Goal: Task Accomplishment & Management: Manage account settings

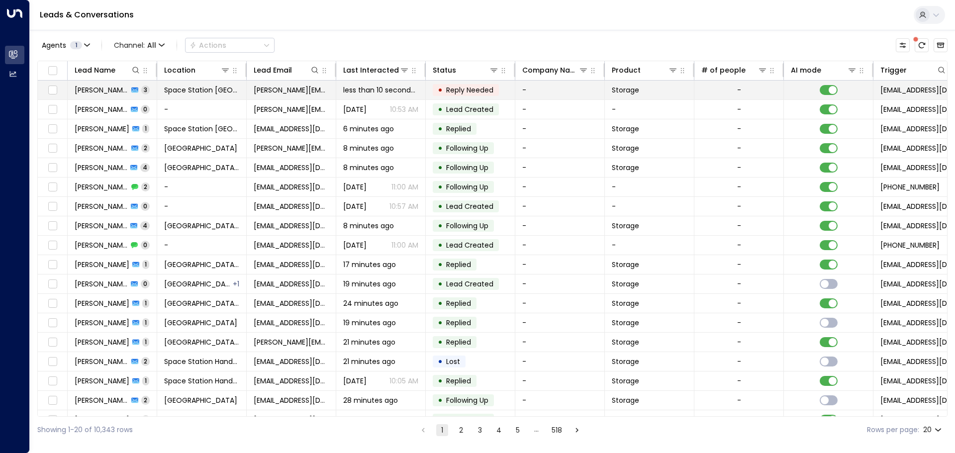
click at [407, 97] on td "less than 10 seconds ago" at bounding box center [381, 90] width 90 height 19
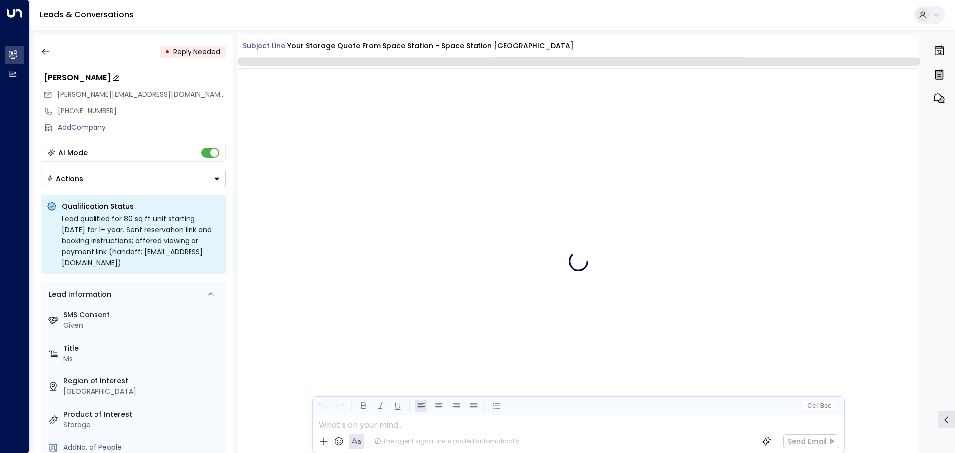
scroll to position [928, 0]
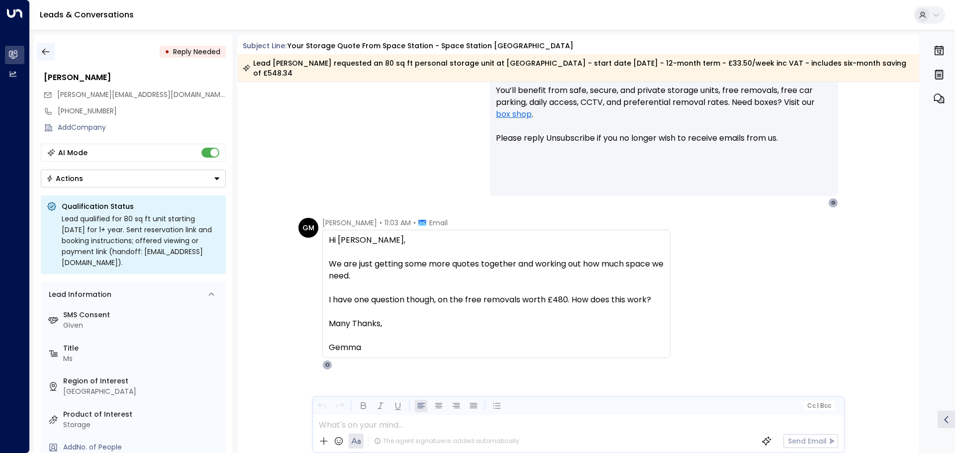
click at [45, 51] on icon "button" at bounding box center [46, 52] width 10 height 10
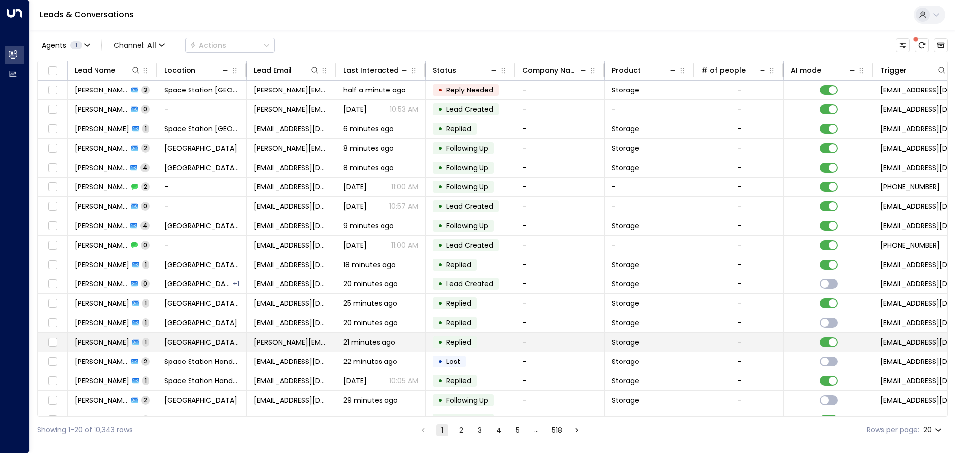
click at [756, 348] on td "-" at bounding box center [740, 342] width 90 height 19
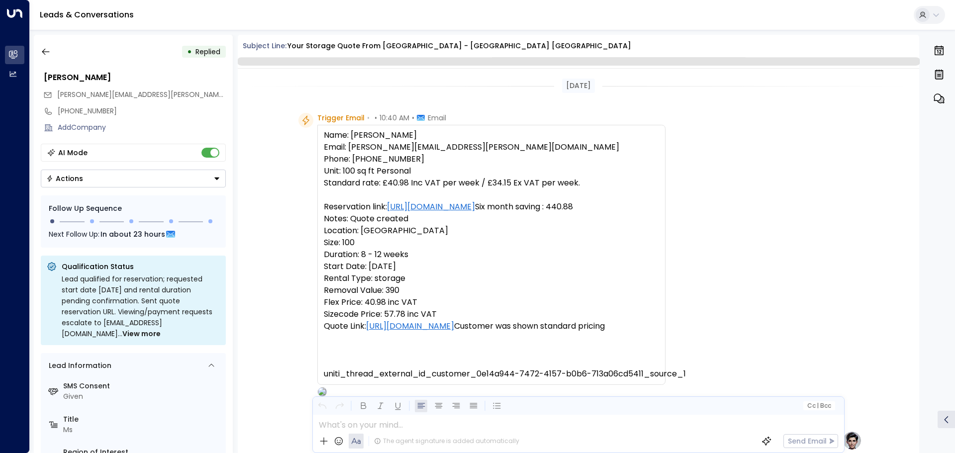
scroll to position [382, 0]
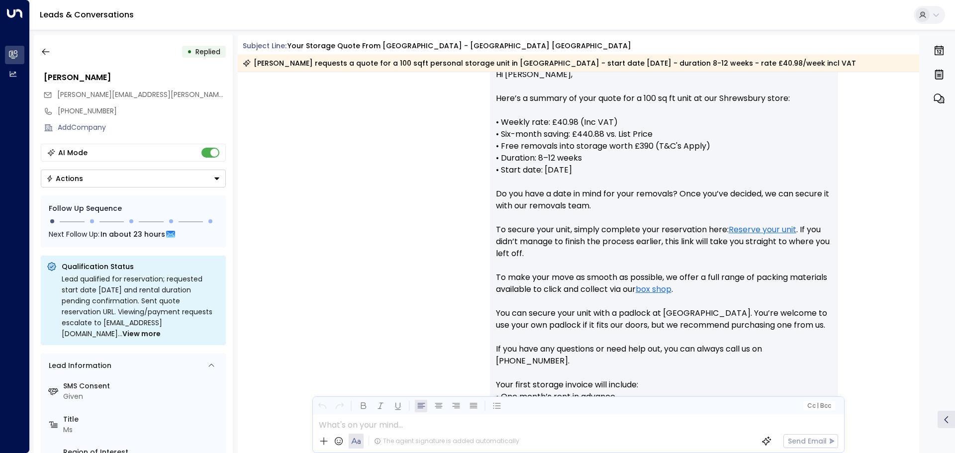
click at [161, 173] on button "Actions" at bounding box center [133, 179] width 185 height 18
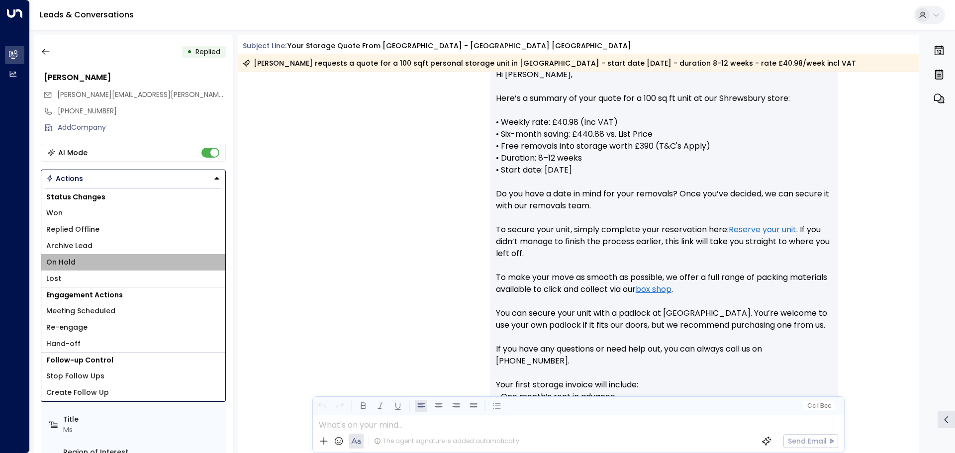
click at [113, 255] on li "On Hold" at bounding box center [133, 262] width 184 height 16
